Goal: Information Seeking & Learning: Learn about a topic

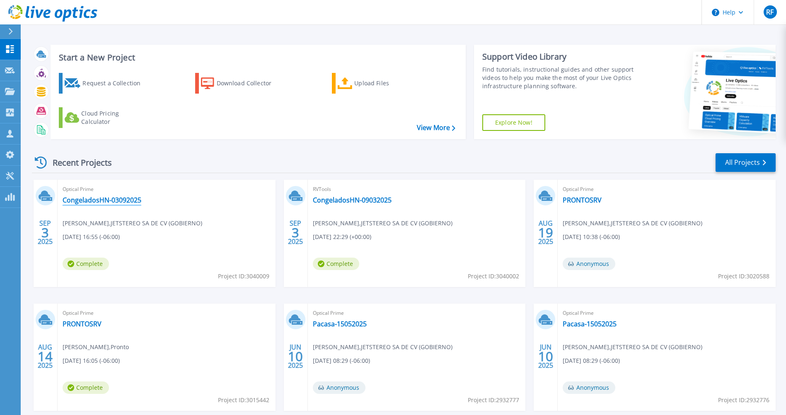
click at [99, 201] on link "CongeladosHN-03092025" at bounding box center [102, 200] width 79 height 8
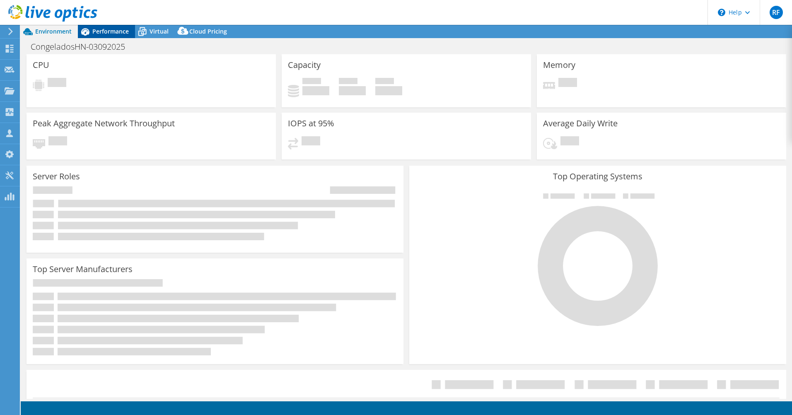
select select "USD"
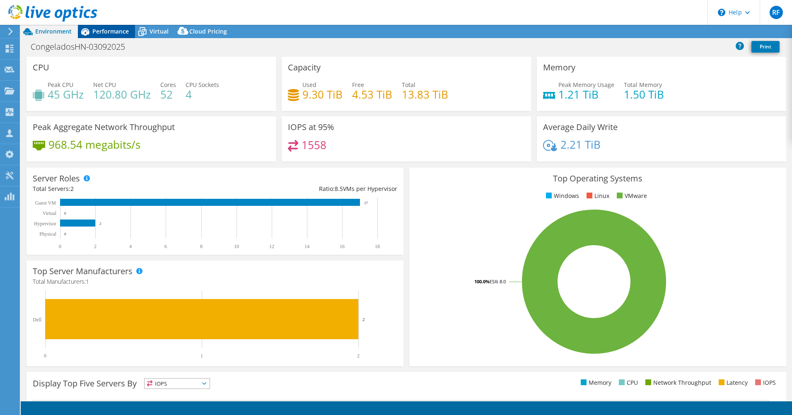
click at [108, 30] on span "Performance" at bounding box center [110, 31] width 36 height 8
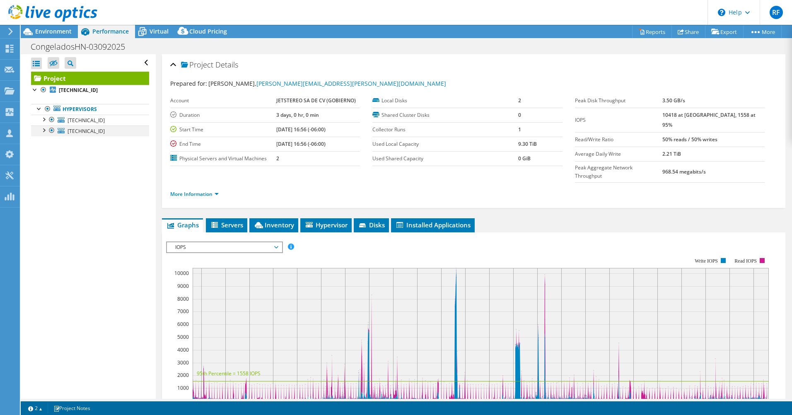
click at [51, 131] on div at bounding box center [52, 131] width 8 height 10
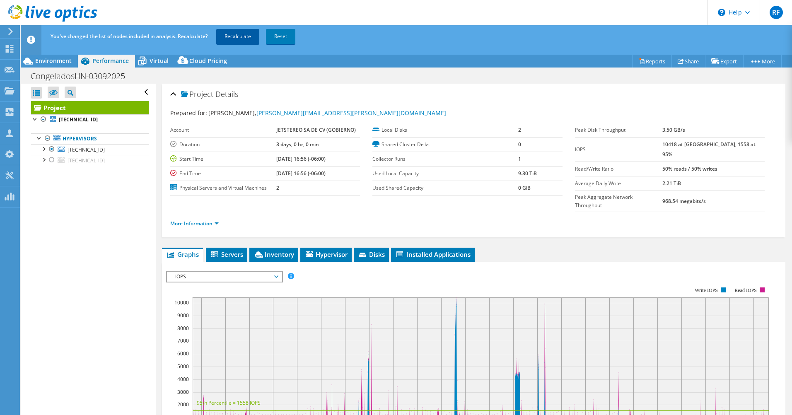
click at [248, 36] on link "Recalculate" at bounding box center [237, 36] width 43 height 15
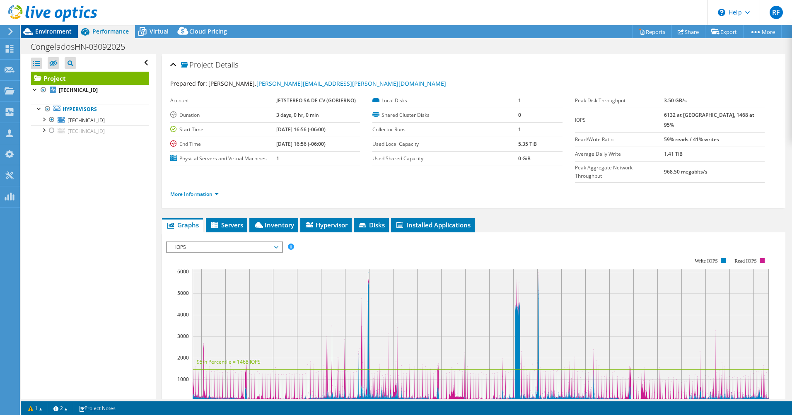
click at [55, 31] on span "Environment" at bounding box center [53, 31] width 36 height 8
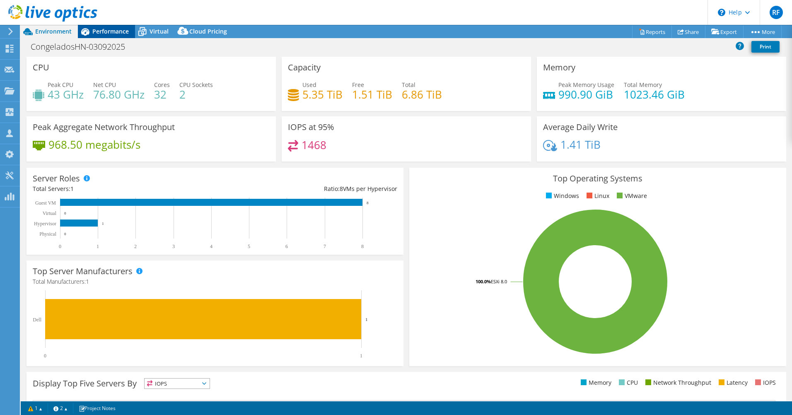
click at [97, 32] on span "Performance" at bounding box center [110, 31] width 36 height 8
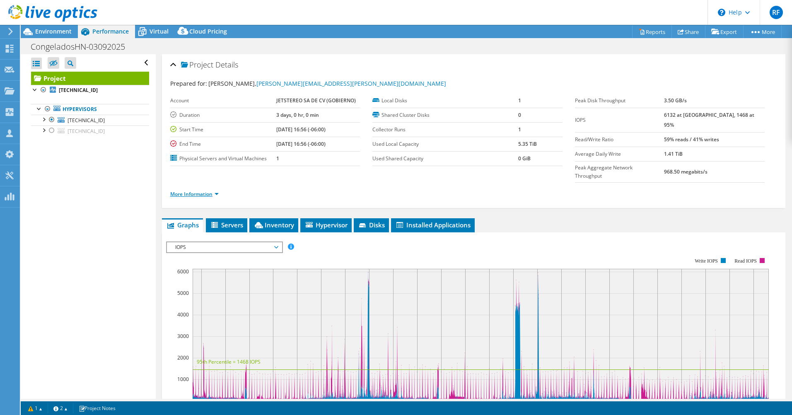
click at [209, 191] on link "More Information" at bounding box center [194, 194] width 48 height 7
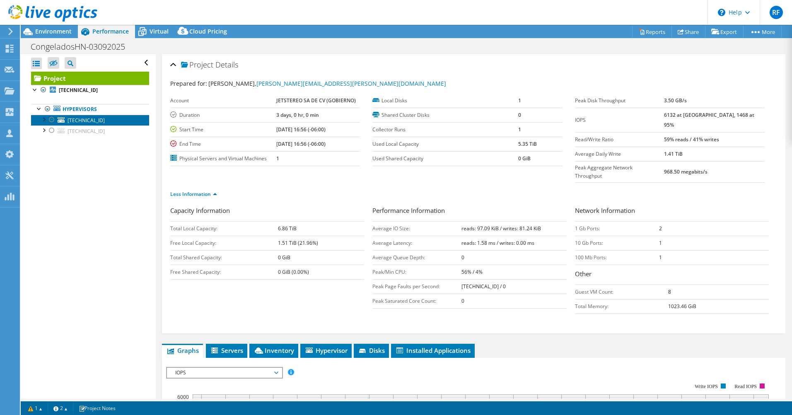
click at [110, 123] on link "192.11.10.241" at bounding box center [90, 120] width 118 height 11
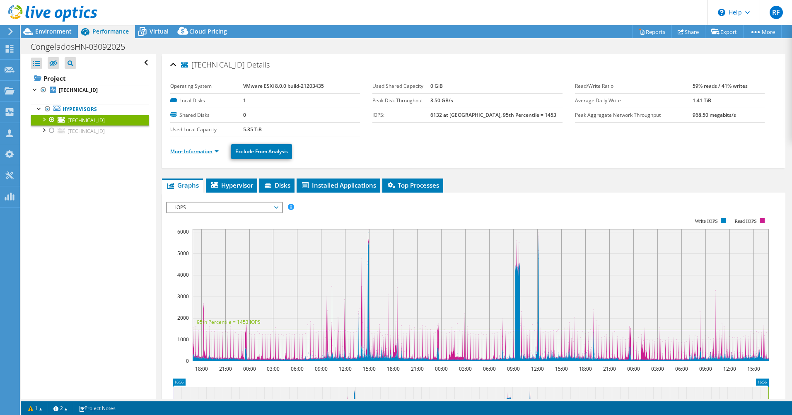
click at [204, 154] on link "More Information" at bounding box center [194, 151] width 48 height 7
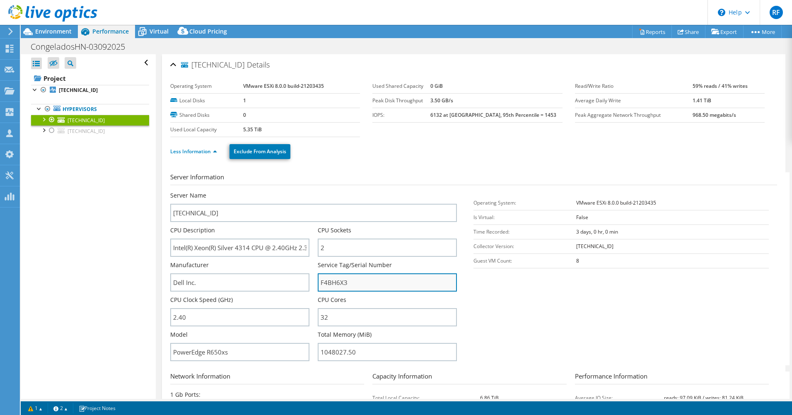
click at [336, 283] on input "F4BH6X3" at bounding box center [387, 282] width 139 height 18
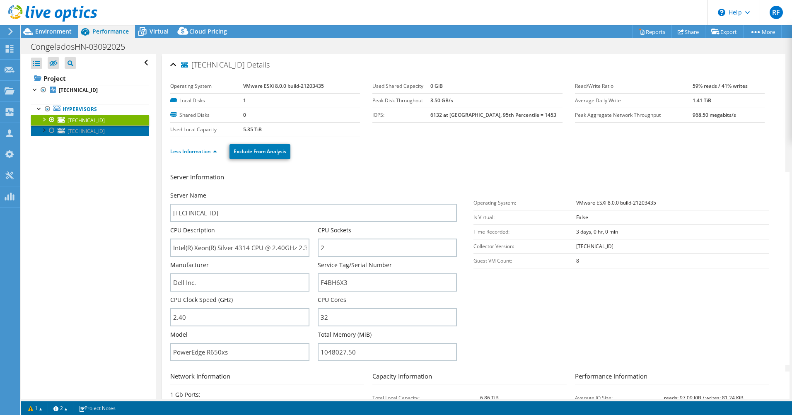
click at [91, 131] on span "192.11.30.231" at bounding box center [86, 131] width 37 height 7
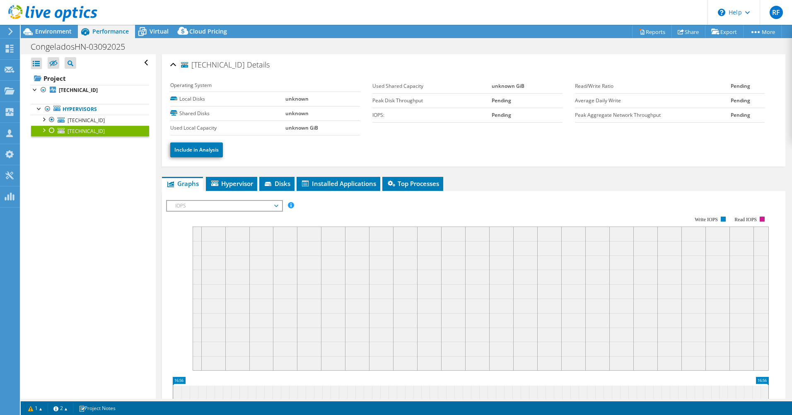
click at [205, 141] on ul "Include in Analysis" at bounding box center [473, 148] width 607 height 17
click at [202, 147] on link "Include in Analysis" at bounding box center [196, 150] width 53 height 15
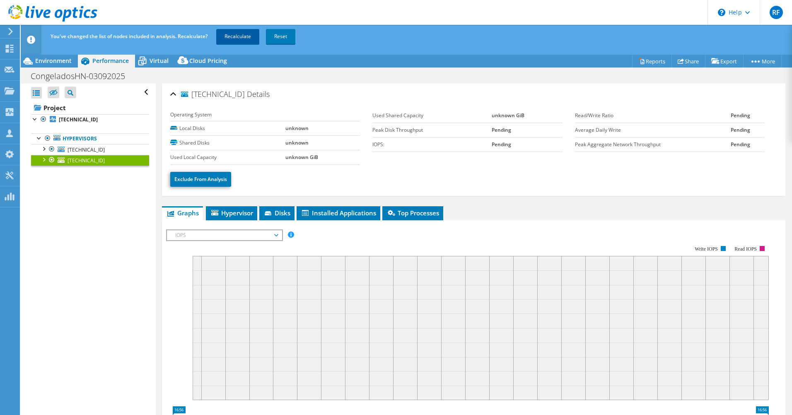
click at [251, 30] on link "Recalculate" at bounding box center [237, 36] width 43 height 15
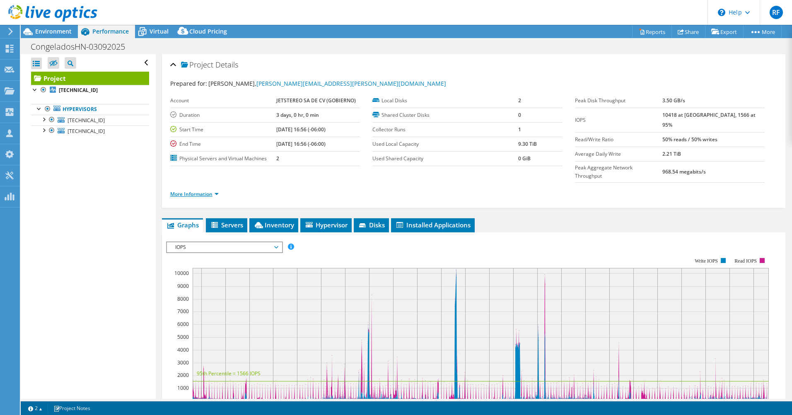
click at [217, 191] on link "More Information" at bounding box center [194, 194] width 48 height 7
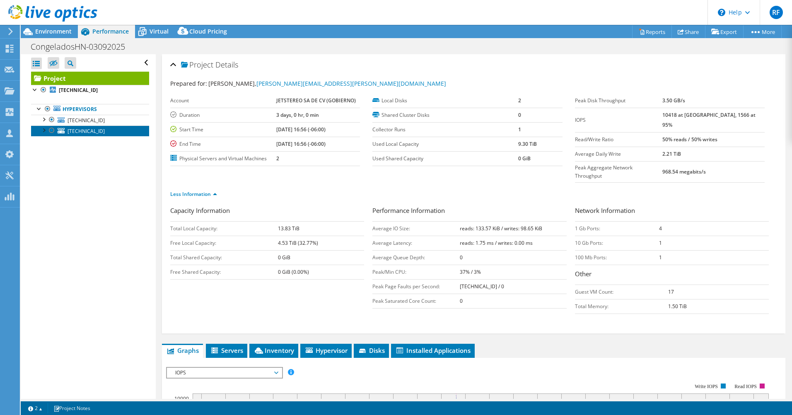
click at [88, 131] on span "192.11.30.231" at bounding box center [86, 131] width 37 height 7
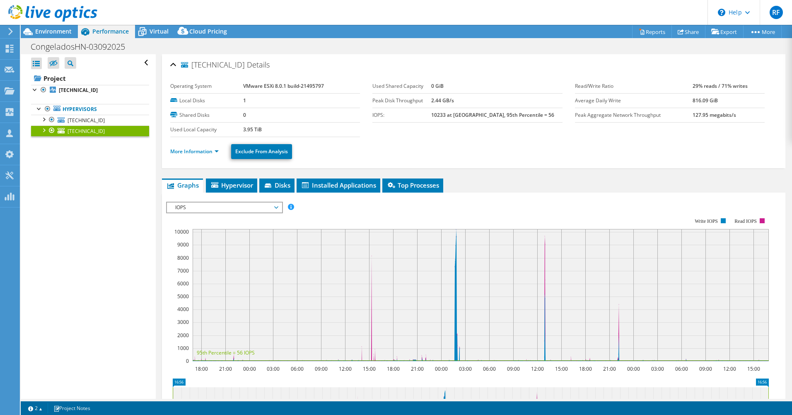
click at [204, 143] on ul "More Information Exclude From Analysis" at bounding box center [473, 150] width 607 height 17
click at [205, 152] on link "More Information" at bounding box center [194, 151] width 48 height 7
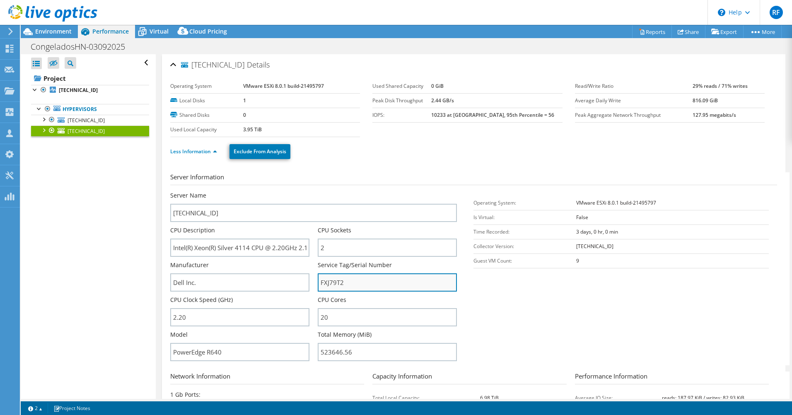
click at [334, 282] on input "FXJ79T2" at bounding box center [387, 282] width 139 height 18
click at [471, 311] on section "Server Information Server Name 192.11.30.231 CPU Description Intel(R) Xeon(R) S…" at bounding box center [475, 268] width 611 height 193
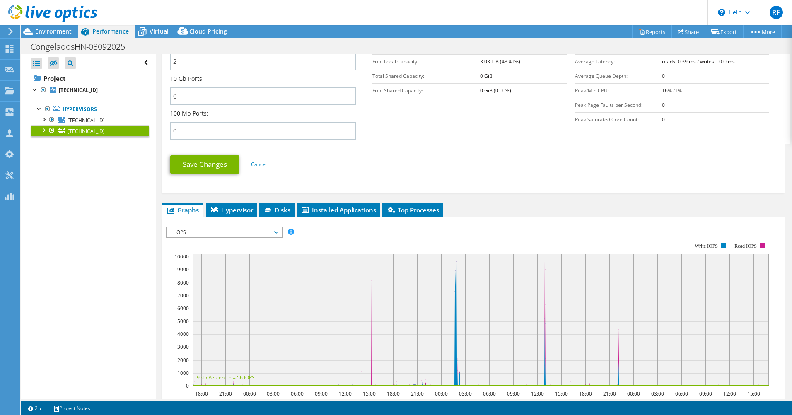
scroll to position [331, 0]
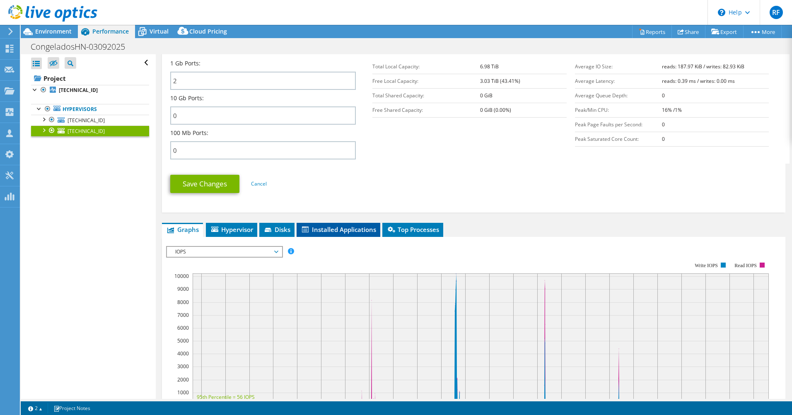
click at [361, 229] on span "Installed Applications" at bounding box center [338, 229] width 75 height 8
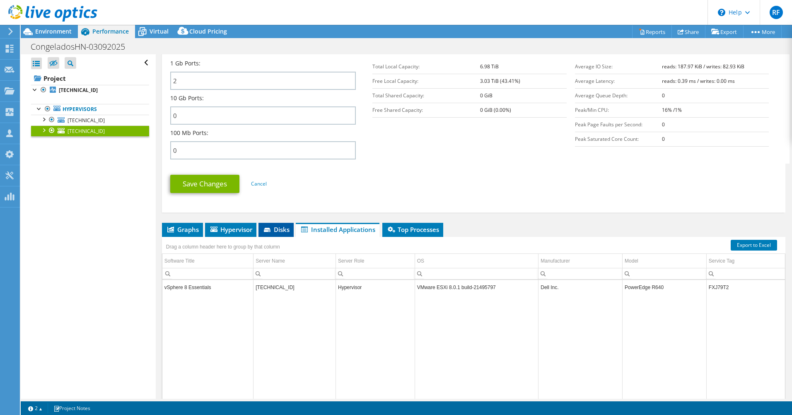
click at [272, 232] on icon at bounding box center [268, 230] width 8 height 5
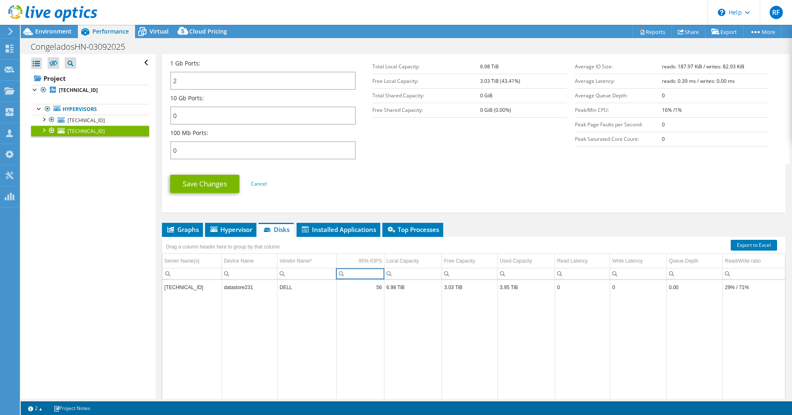
click at [359, 274] on input "Column 95% IOPS, Filter cell" at bounding box center [360, 273] width 47 height 11
drag, startPoint x: 408, startPoint y: 287, endPoint x: 384, endPoint y: 288, distance: 24.5
click at [384, 288] on td "6.98 TiB" at bounding box center [413, 287] width 58 height 15
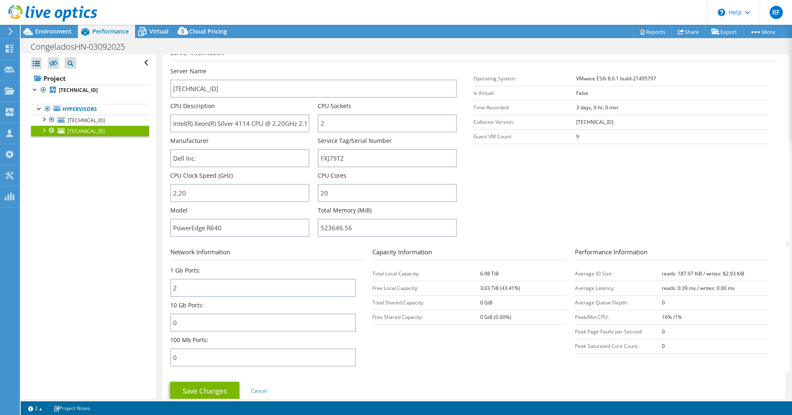
scroll to position [0, 0]
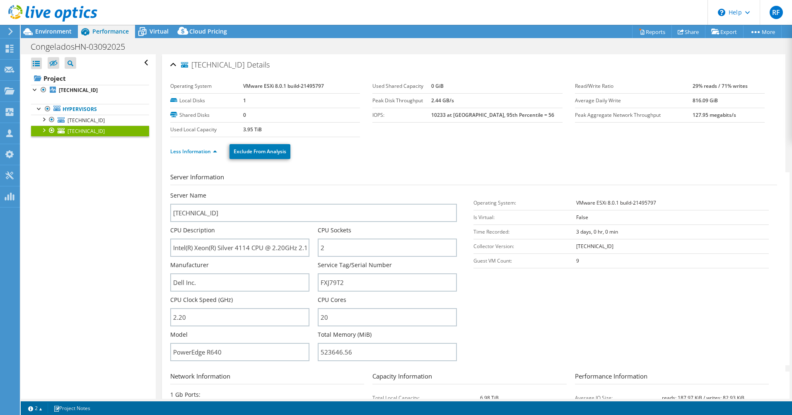
click at [52, 131] on div at bounding box center [52, 131] width 8 height 10
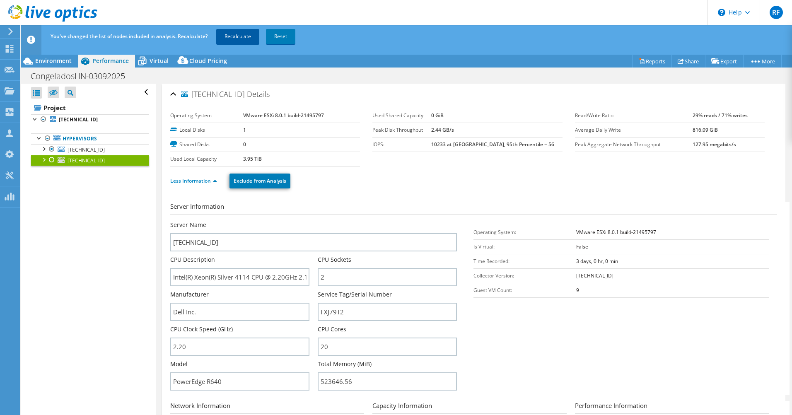
click at [238, 39] on link "Recalculate" at bounding box center [237, 36] width 43 height 15
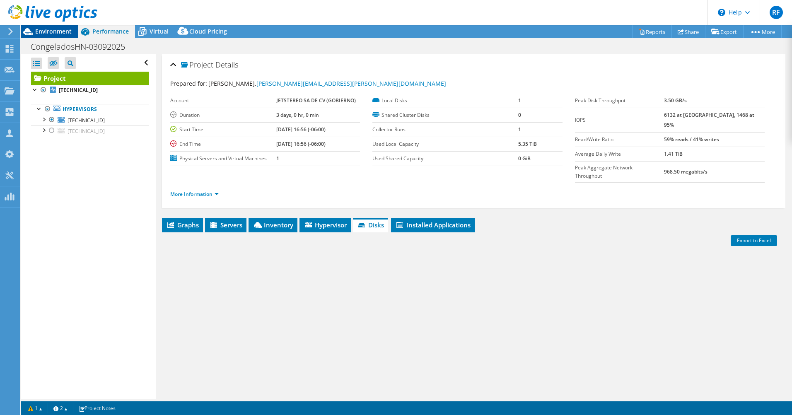
click at [61, 36] on div "Environment" at bounding box center [49, 31] width 57 height 13
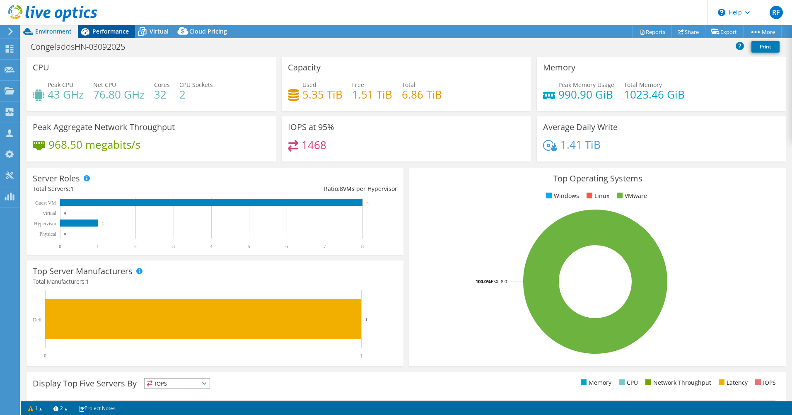
click at [106, 31] on span "Performance" at bounding box center [110, 31] width 36 height 8
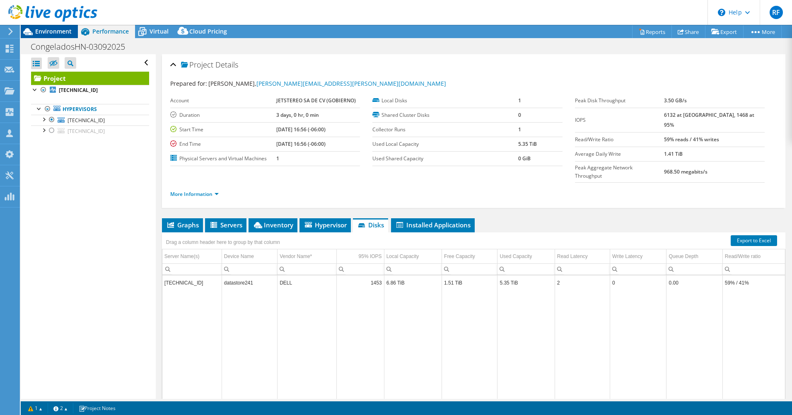
click at [56, 29] on span "Environment" at bounding box center [53, 31] width 36 height 8
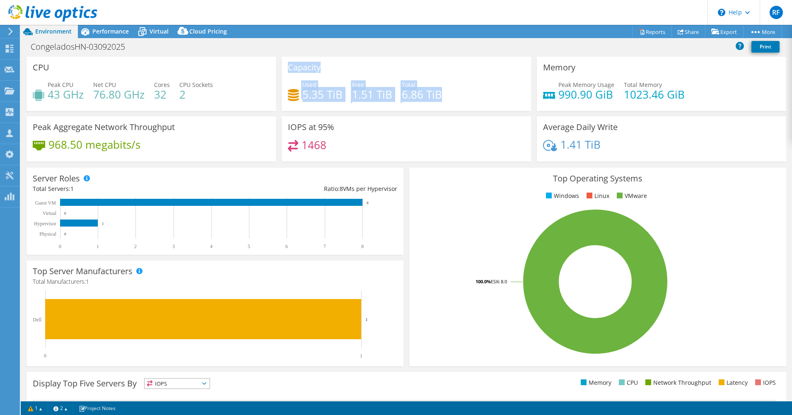
drag, startPoint x: 442, startPoint y: 91, endPoint x: 281, endPoint y: 68, distance: 162.4
click at [282, 68] on div "Capacity Used 5.35 TiB Free 1.51 TiB Total 6.86 TiB" at bounding box center [406, 84] width 249 height 54
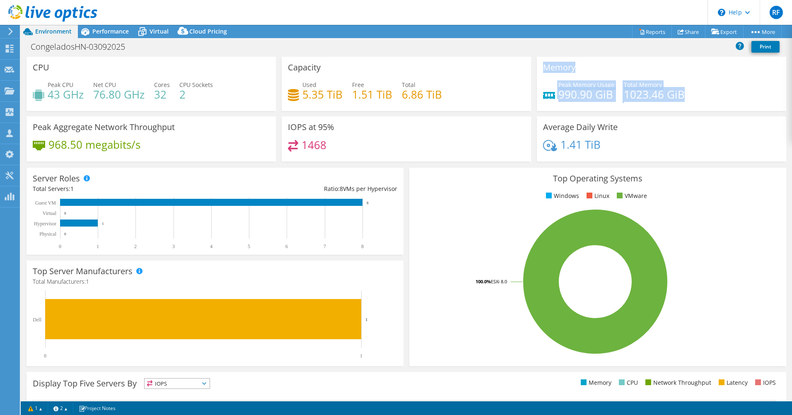
drag, startPoint x: 680, startPoint y: 98, endPoint x: 533, endPoint y: 67, distance: 150.8
click at [537, 67] on div "Memory Peak Memory Usage 990.90 GiB Total Memory 1023.46 GiB" at bounding box center [661, 84] width 249 height 54
click at [696, 94] on div "Peak Memory Usage 990.90 GiB Total Memory 1023.46 GiB" at bounding box center [661, 93] width 237 height 27
